Goal: Entertainment & Leisure: Consume media (video, audio)

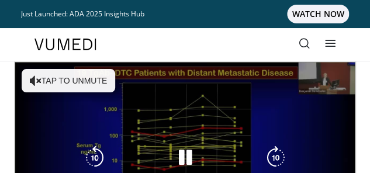
click at [39, 81] on icon "Video Player" at bounding box center [36, 81] width 12 height 12
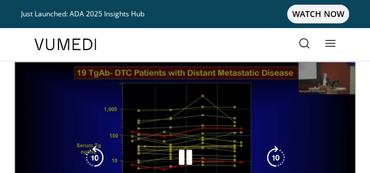
click at [63, 97] on div "10 seconds Tap to unmute" at bounding box center [185, 158] width 341 height 192
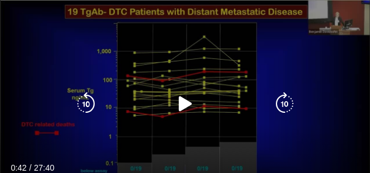
scroll to position [267, 0]
click at [184, 101] on icon "Video Player" at bounding box center [184, 103] width 23 height 23
click at [91, 96] on icon "Video Player" at bounding box center [85, 103] width 23 height 23
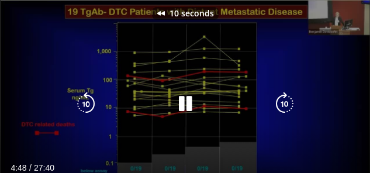
click at [91, 96] on icon "Video Player" at bounding box center [85, 103] width 23 height 23
click at [190, 105] on icon "Video Player" at bounding box center [184, 103] width 23 height 23
